Goal: Check status: Check status

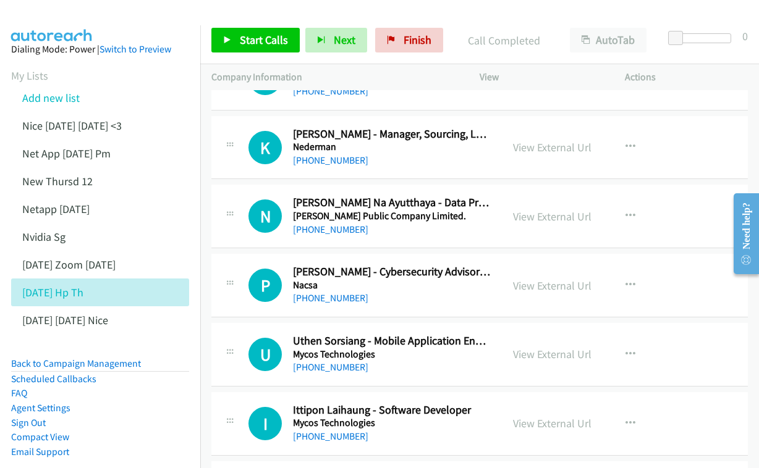
scroll to position [9616, 0]
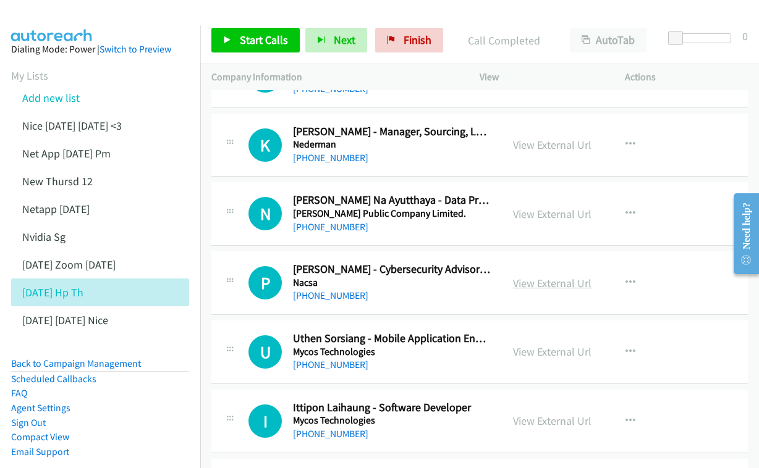
click at [542, 276] on link "View External Url" at bounding box center [552, 283] width 78 height 14
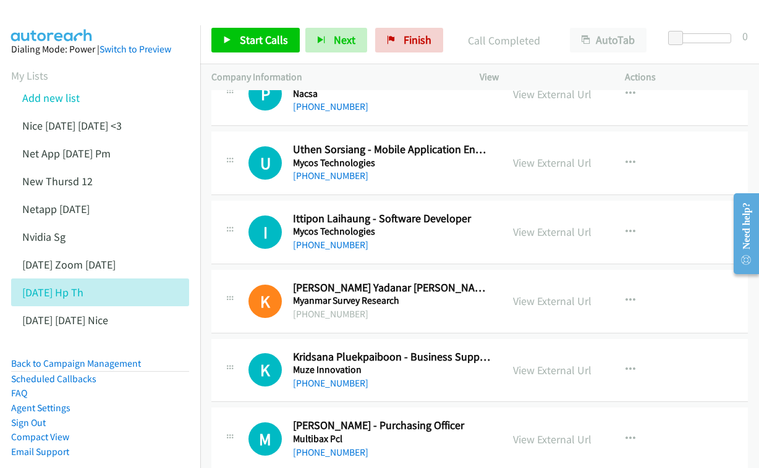
scroll to position [9808, 0]
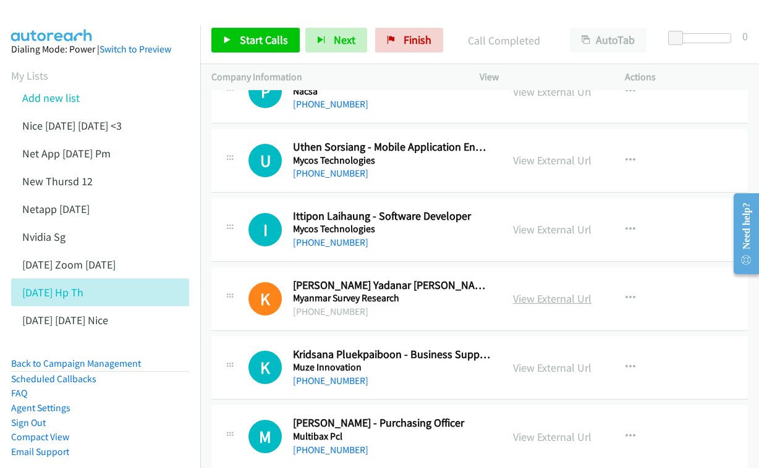
click at [515, 292] on link "View External Url" at bounding box center [552, 299] width 78 height 14
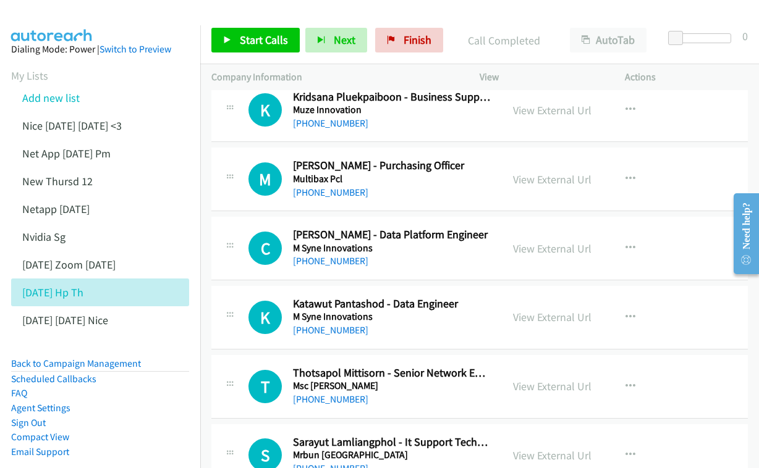
scroll to position [10086, 0]
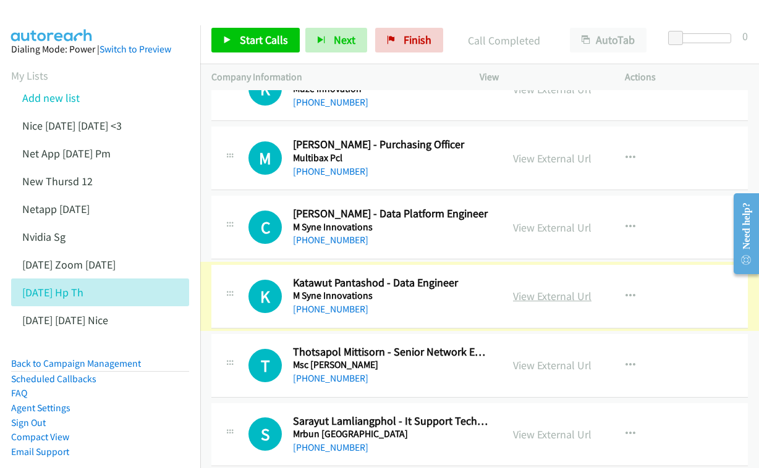
click at [530, 289] on link "View External Url" at bounding box center [552, 296] width 78 height 14
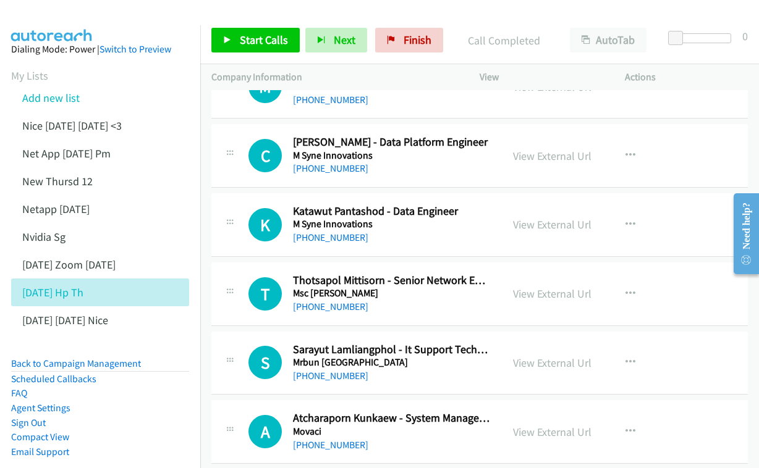
scroll to position [10160, 0]
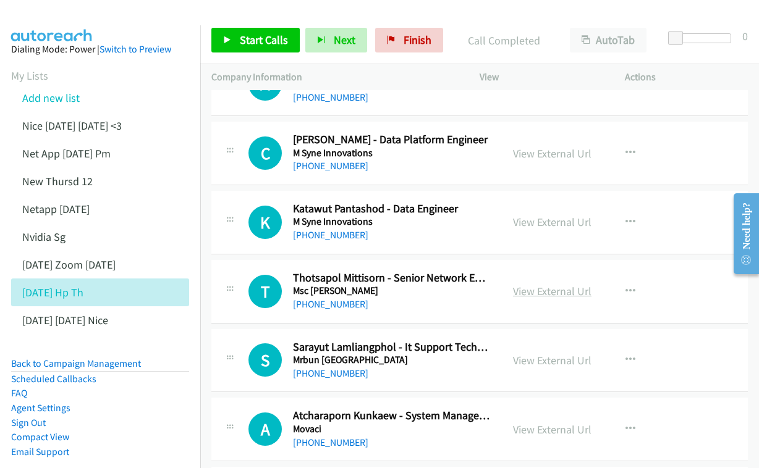
click at [548, 284] on link "View External Url" at bounding box center [552, 291] width 78 height 14
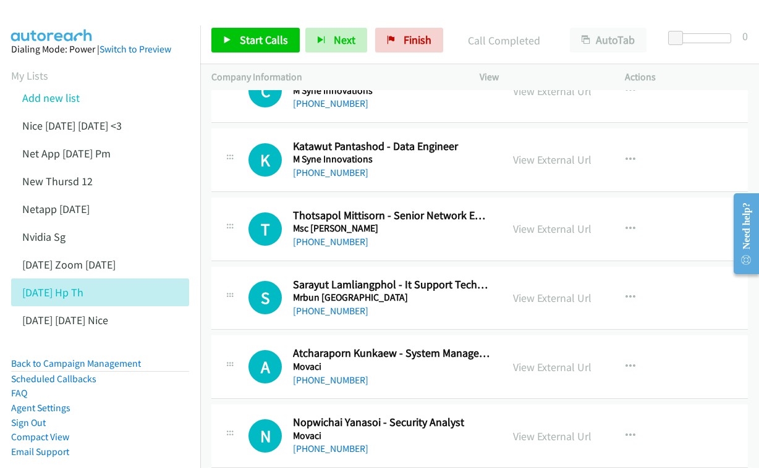
scroll to position [10237, 0]
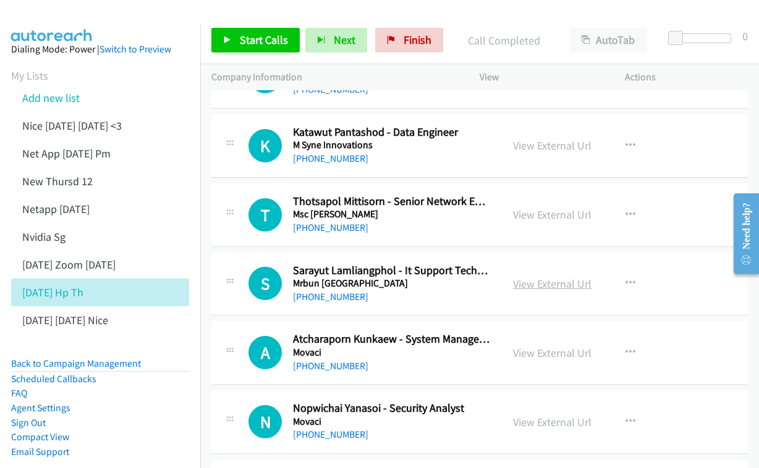
click at [521, 277] on link "View External Url" at bounding box center [552, 284] width 78 height 14
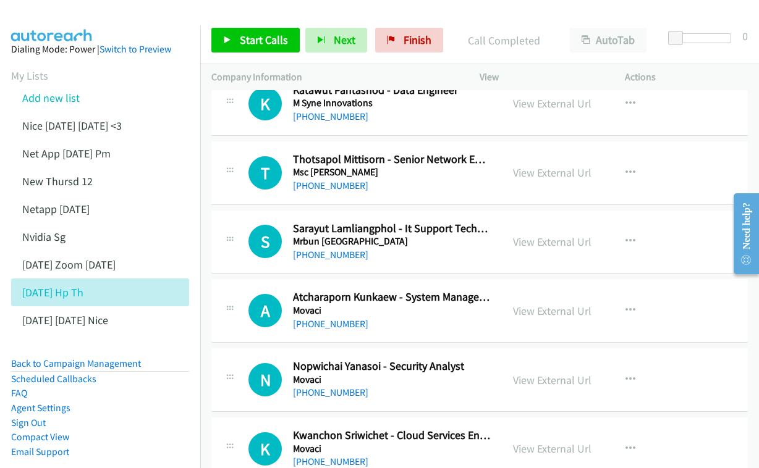
scroll to position [10302, 0]
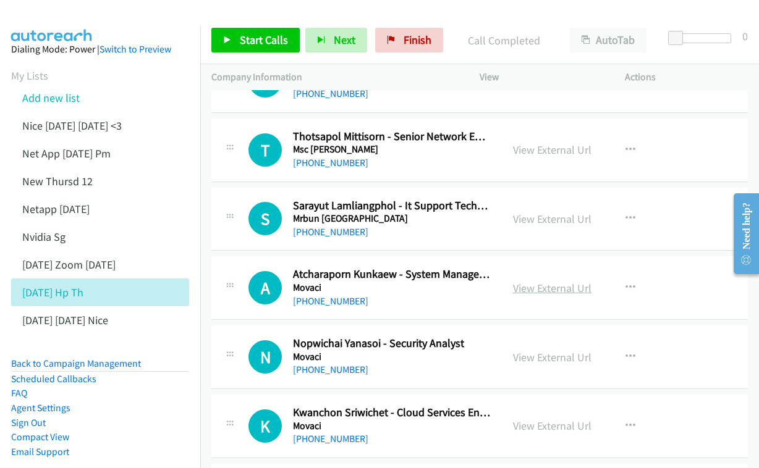
click at [513, 281] on link "View External Url" at bounding box center [552, 288] width 78 height 14
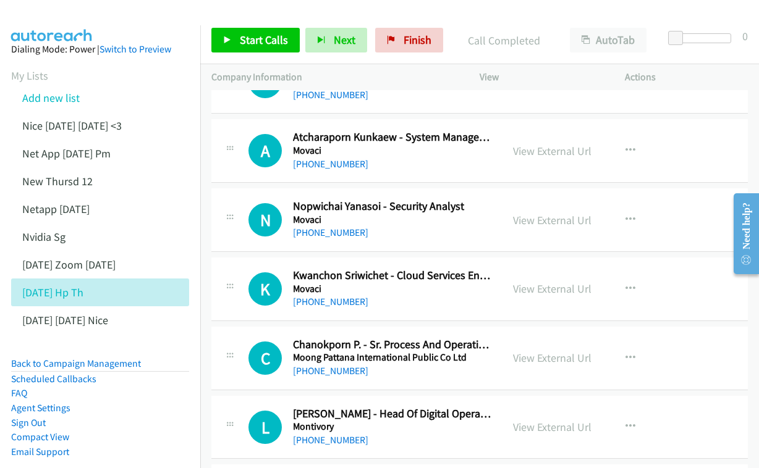
scroll to position [10454, 0]
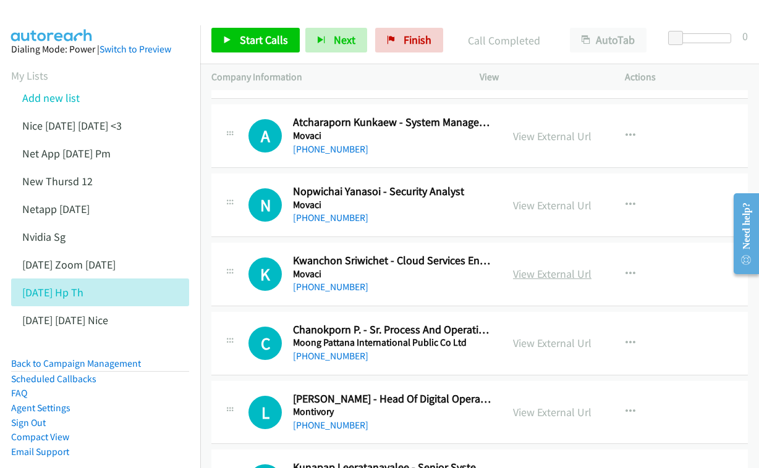
click at [528, 267] on link "View External Url" at bounding box center [552, 274] width 78 height 14
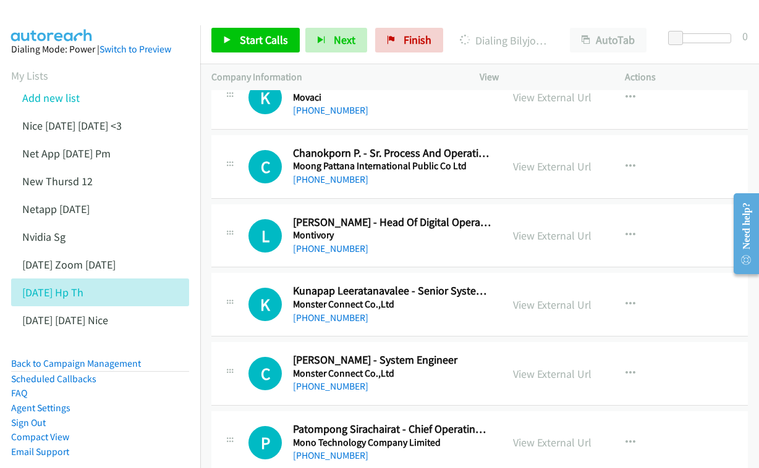
scroll to position [10633, 0]
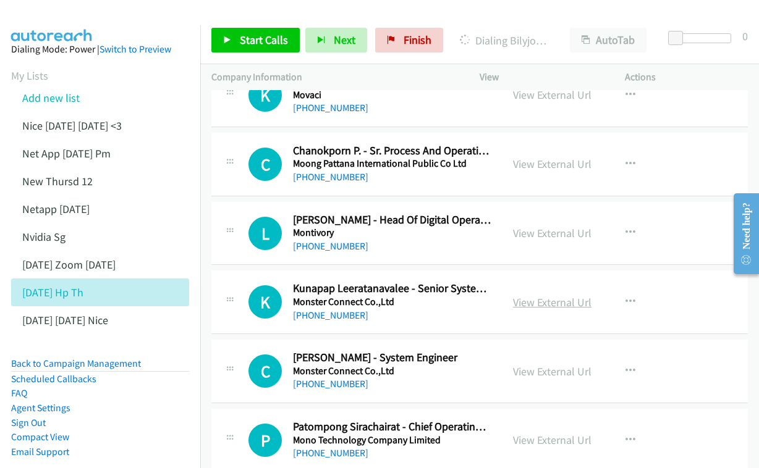
click at [517, 295] on link "View External Url" at bounding box center [552, 302] width 78 height 14
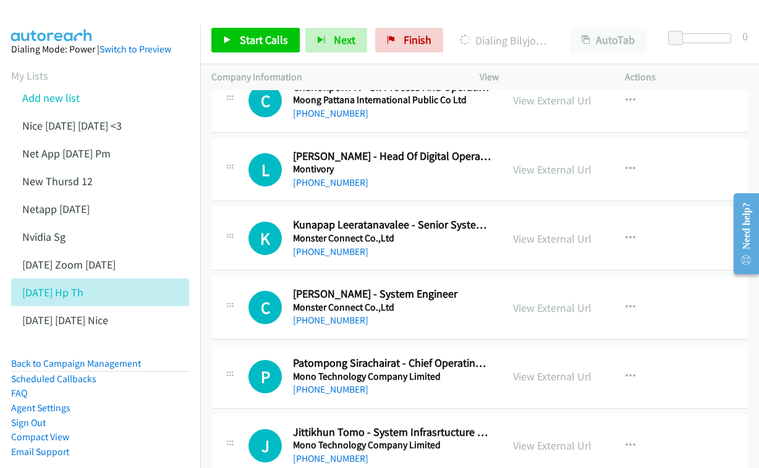
scroll to position [10711, 0]
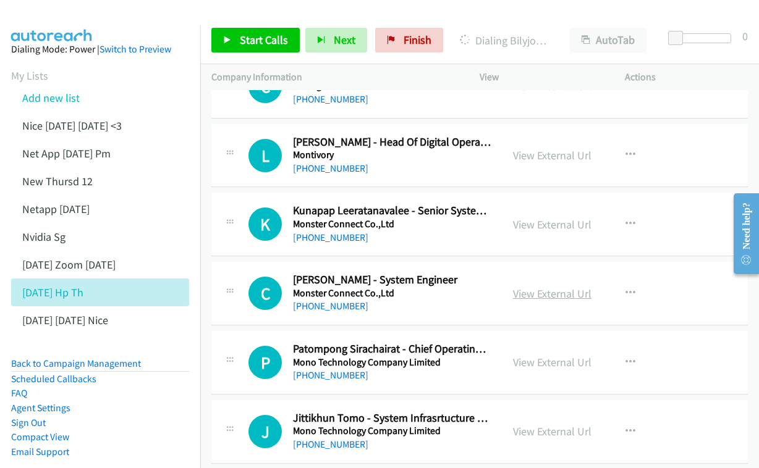
click at [530, 287] on link "View External Url" at bounding box center [552, 294] width 78 height 14
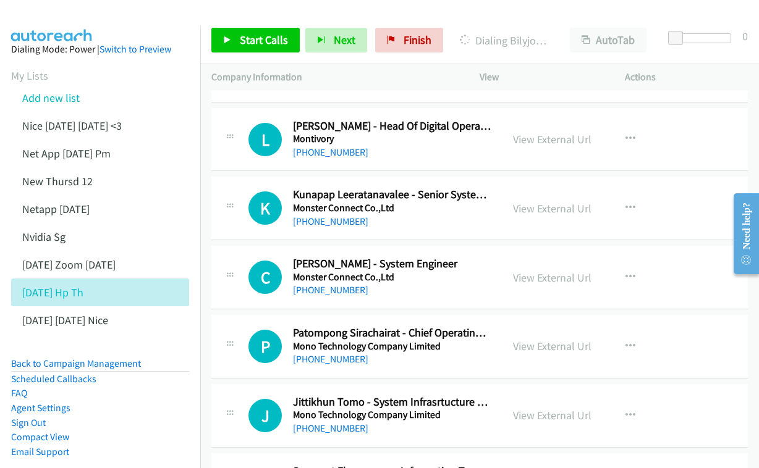
scroll to position [10765, 0]
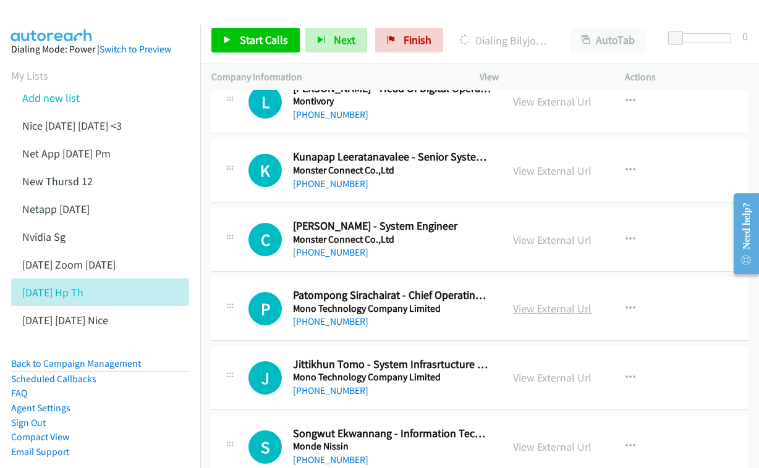
click at [531, 302] on link "View External Url" at bounding box center [552, 309] width 78 height 14
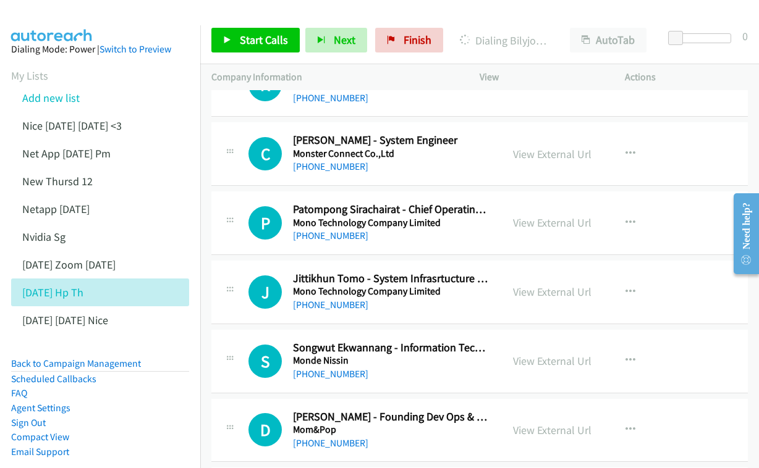
scroll to position [10853, 0]
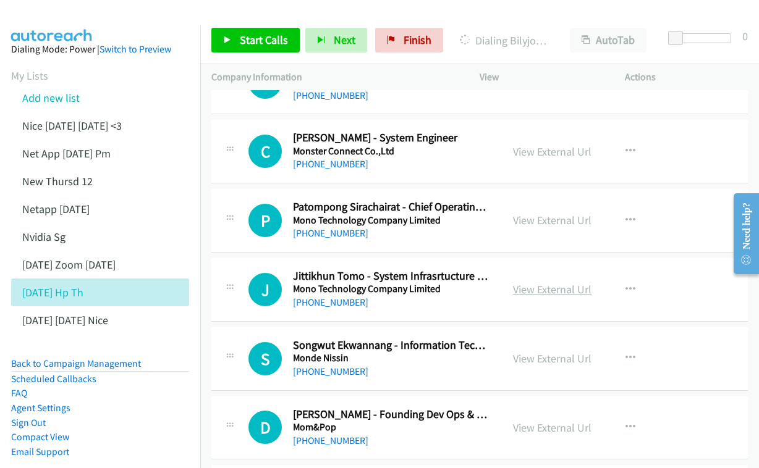
click at [524, 282] on link "View External Url" at bounding box center [552, 289] width 78 height 14
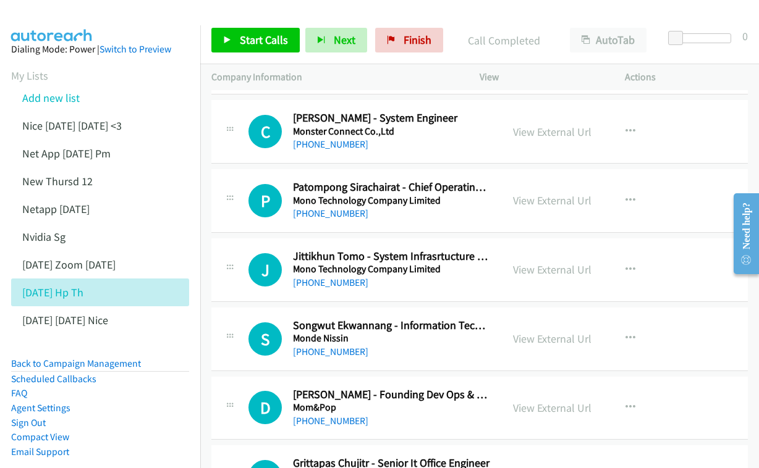
scroll to position [10895, 0]
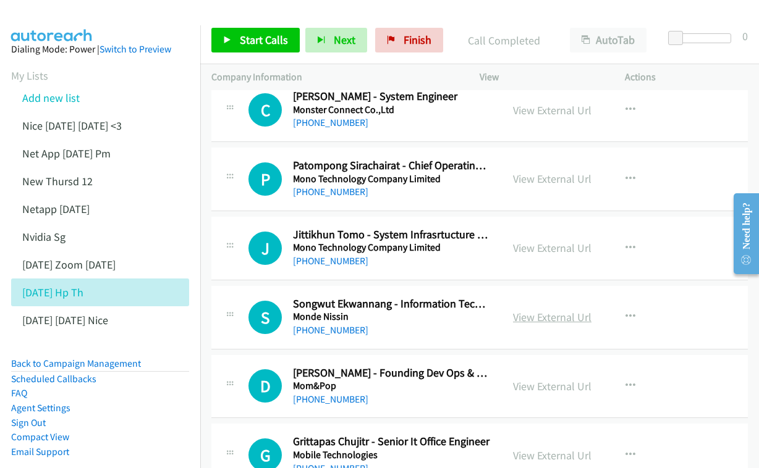
click at [541, 310] on link "View External Url" at bounding box center [552, 317] width 78 height 14
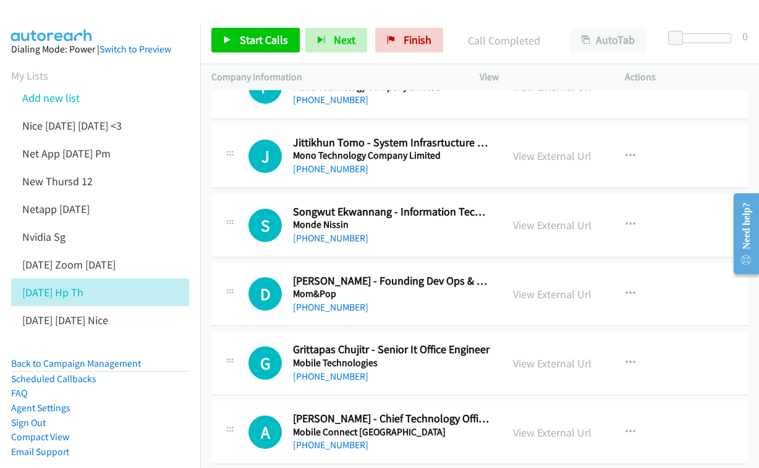
scroll to position [10989, 0]
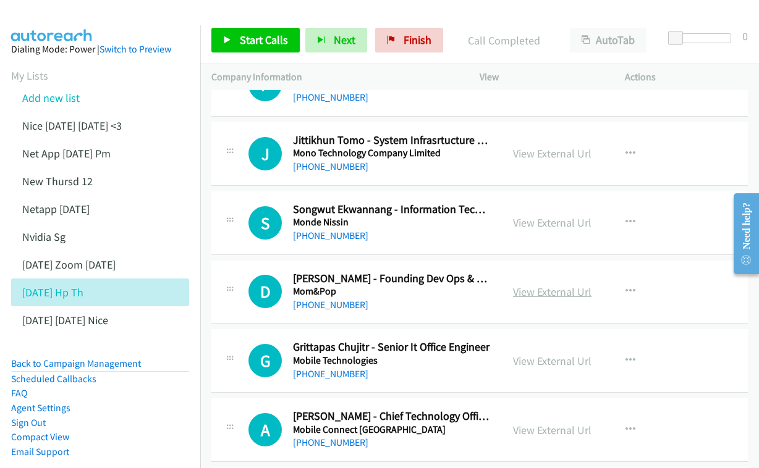
click at [542, 285] on link "View External Url" at bounding box center [552, 292] width 78 height 14
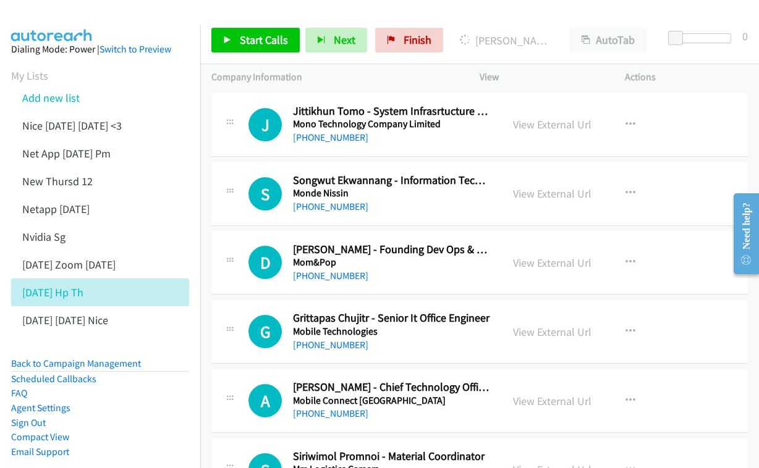
scroll to position [11065, 0]
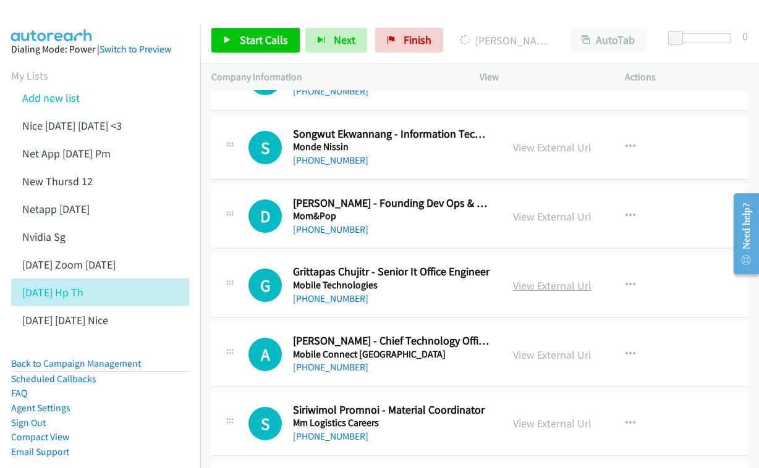
click at [532, 279] on link "View External Url" at bounding box center [552, 286] width 78 height 14
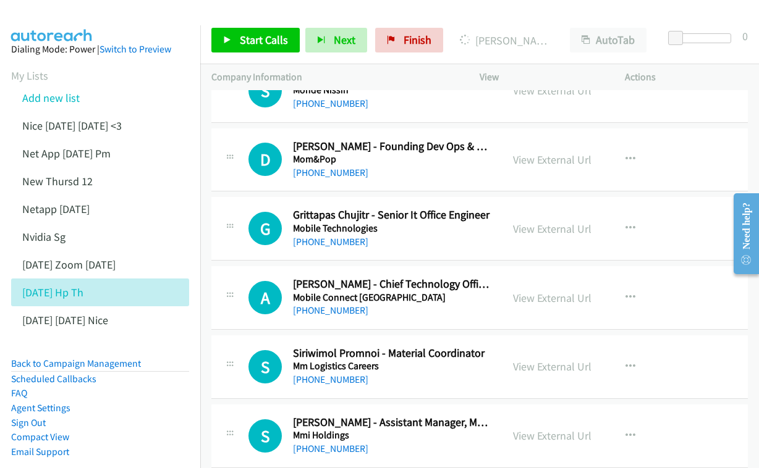
scroll to position [11124, 0]
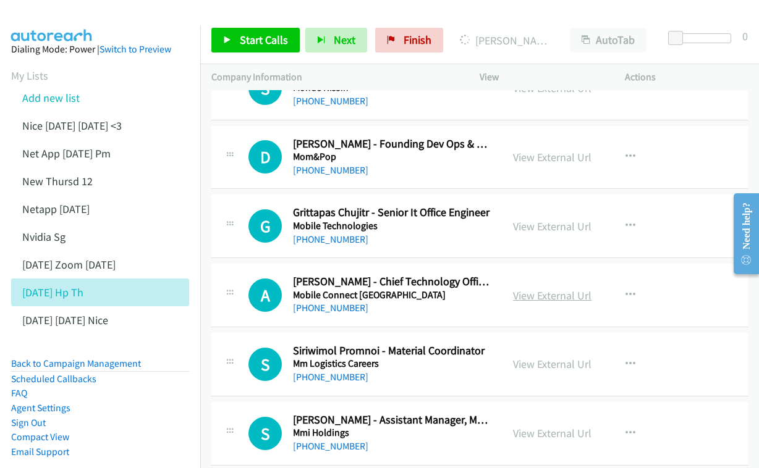
click at [534, 289] on link "View External Url" at bounding box center [552, 296] width 78 height 14
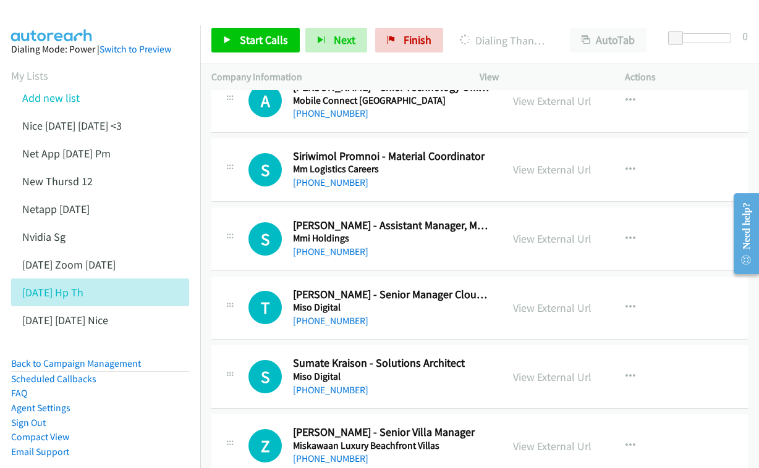
scroll to position [11321, 0]
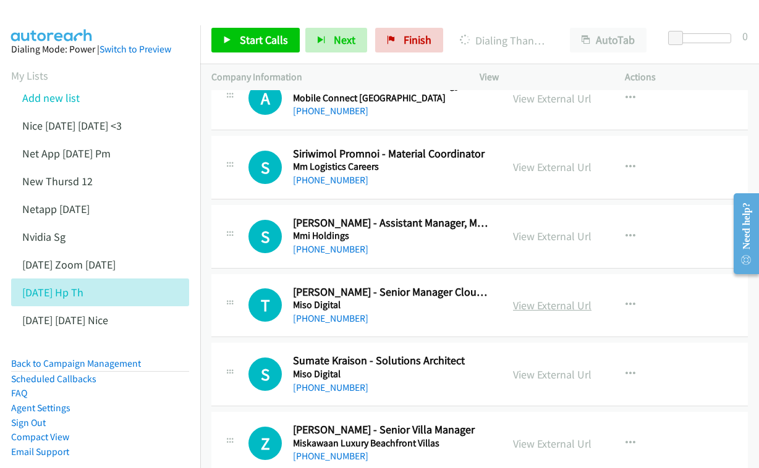
click at [520, 298] on link "View External Url" at bounding box center [552, 305] width 78 height 14
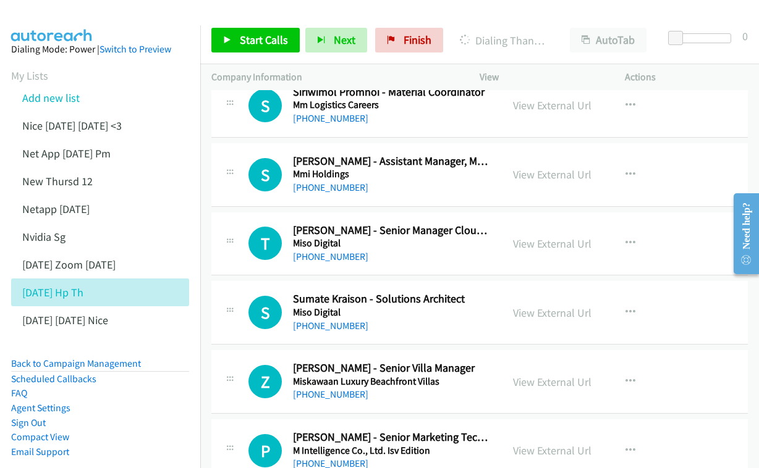
scroll to position [11385, 0]
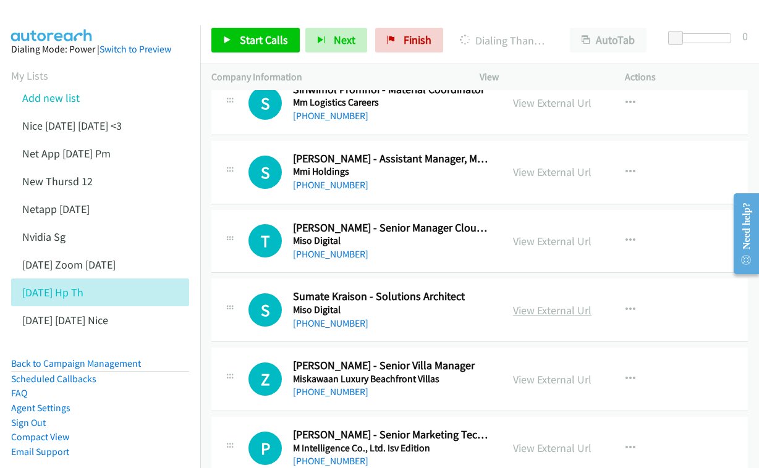
click at [549, 303] on link "View External Url" at bounding box center [552, 310] width 78 height 14
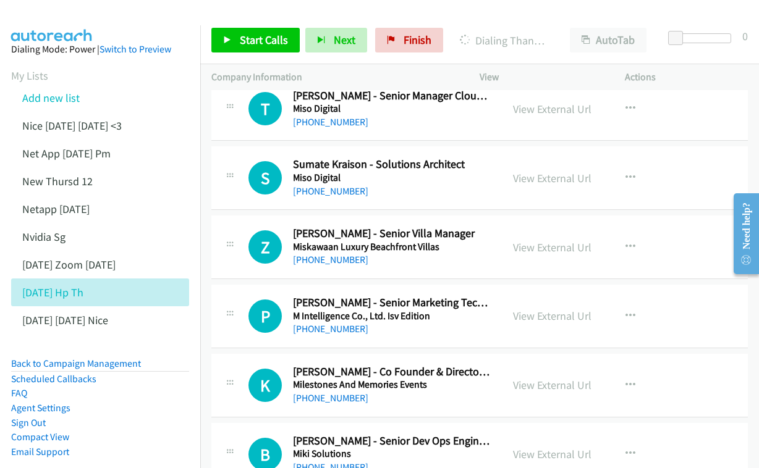
scroll to position [11520, 0]
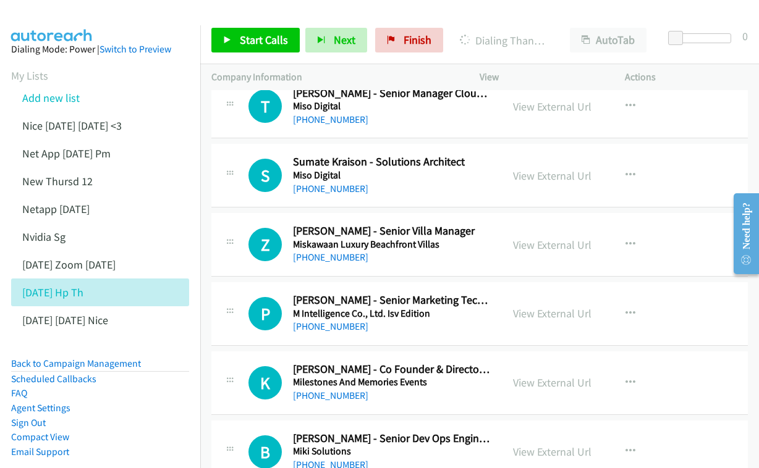
click at [522, 305] on div "View External Url" at bounding box center [552, 313] width 78 height 17
click at [525, 307] on link "View External Url" at bounding box center [552, 314] width 78 height 14
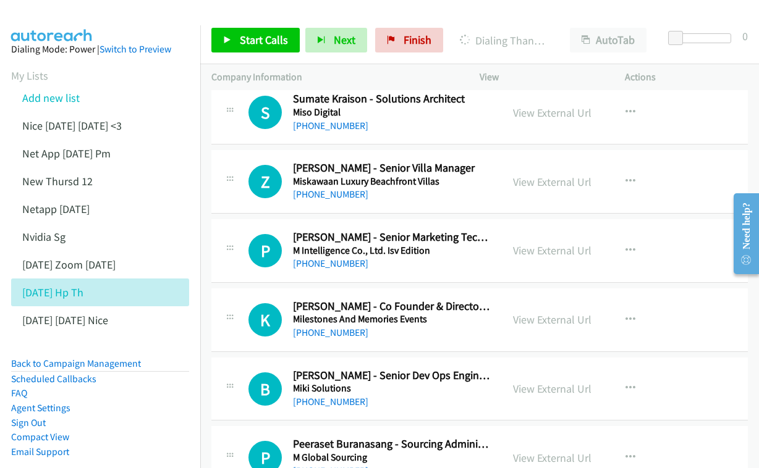
scroll to position [11585, 0]
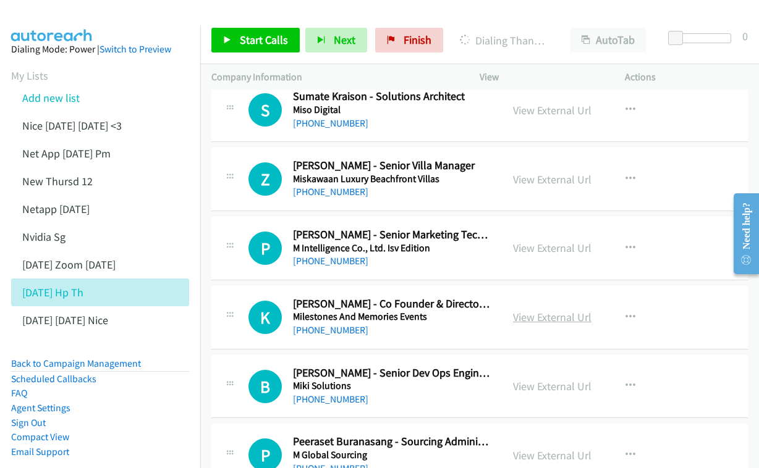
click at [537, 310] on link "View External Url" at bounding box center [552, 317] width 78 height 14
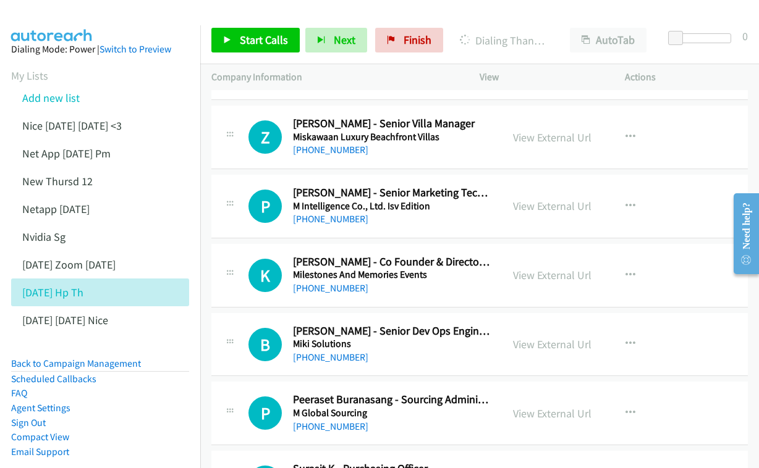
scroll to position [11650, 0]
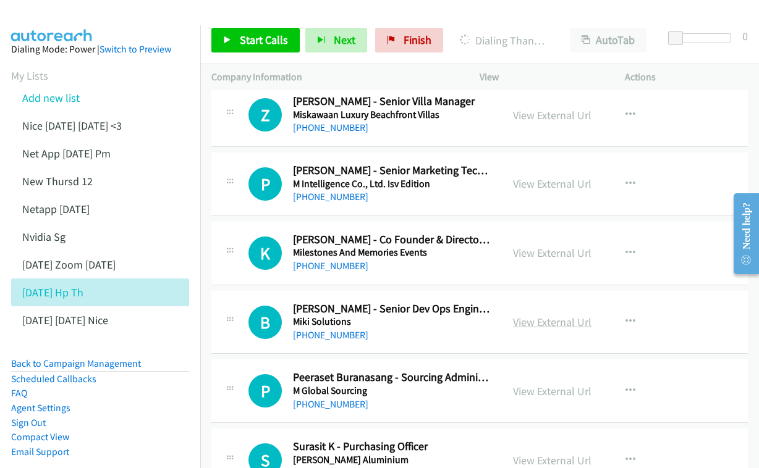
click at [535, 315] on link "View External Url" at bounding box center [552, 322] width 78 height 14
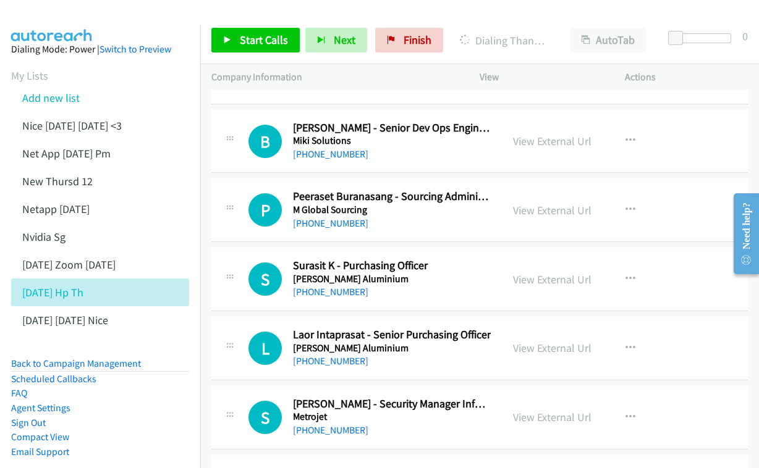
scroll to position [11854, 0]
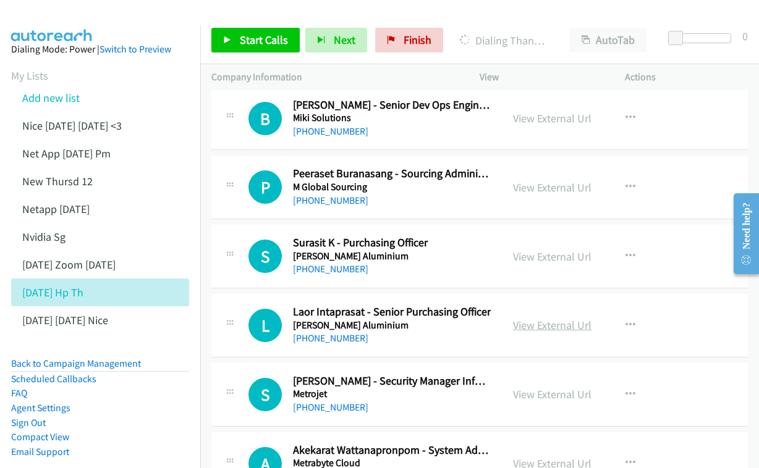
click at [514, 318] on link "View External Url" at bounding box center [552, 325] width 78 height 14
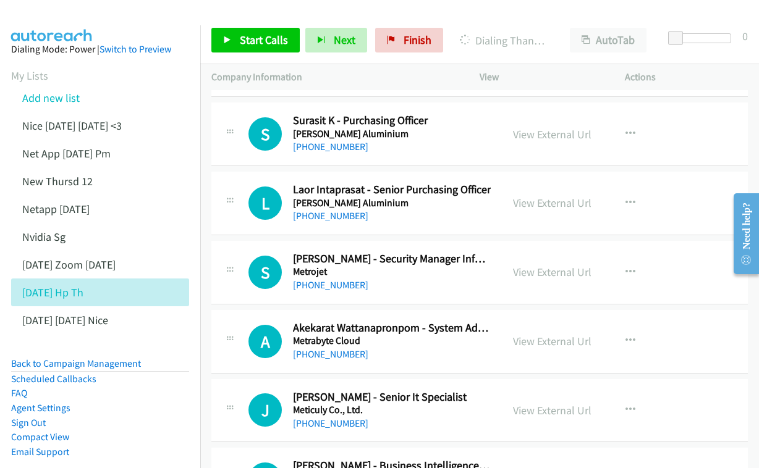
scroll to position [11993, 0]
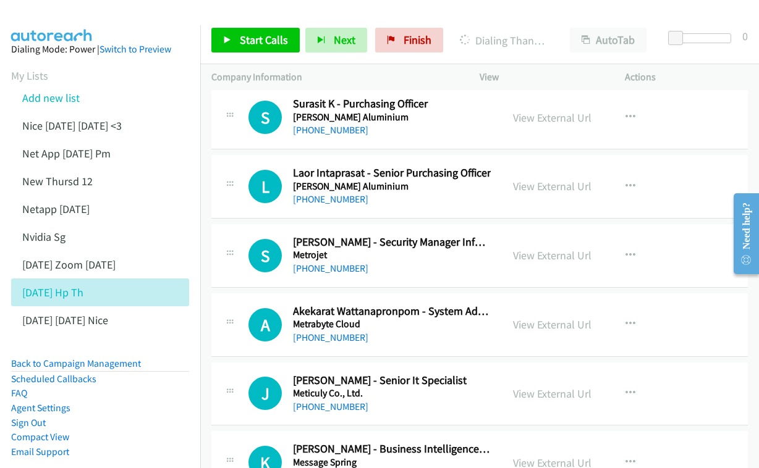
click at [542, 316] on div "View External Url" at bounding box center [552, 324] width 78 height 17
click at [536, 318] on link "View External Url" at bounding box center [552, 325] width 78 height 14
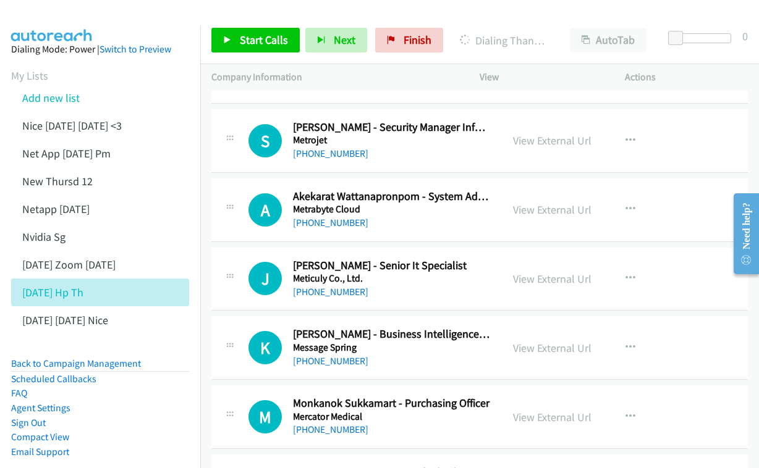
scroll to position [12085, 0]
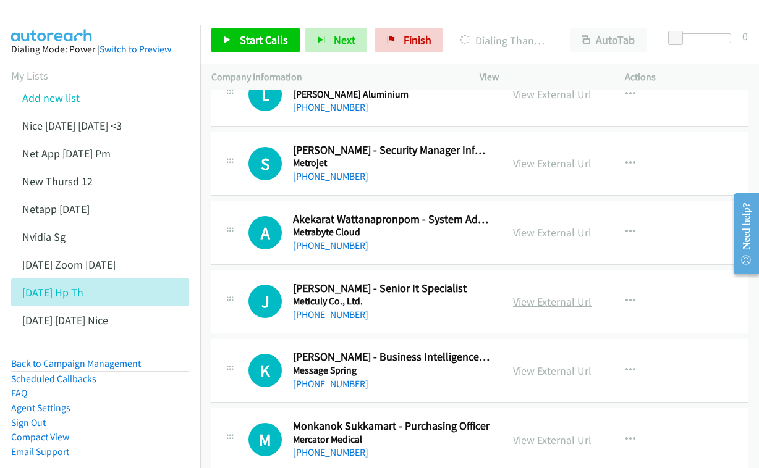
click at [533, 295] on link "View External Url" at bounding box center [552, 302] width 78 height 14
